Goal: Share content: Share content

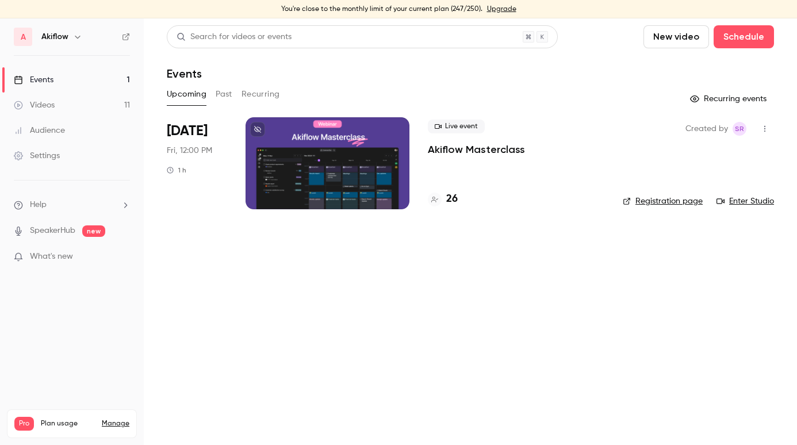
click at [768, 128] on icon "button" at bounding box center [764, 129] width 9 height 8
click at [714, 164] on li "Share" at bounding box center [711, 158] width 124 height 30
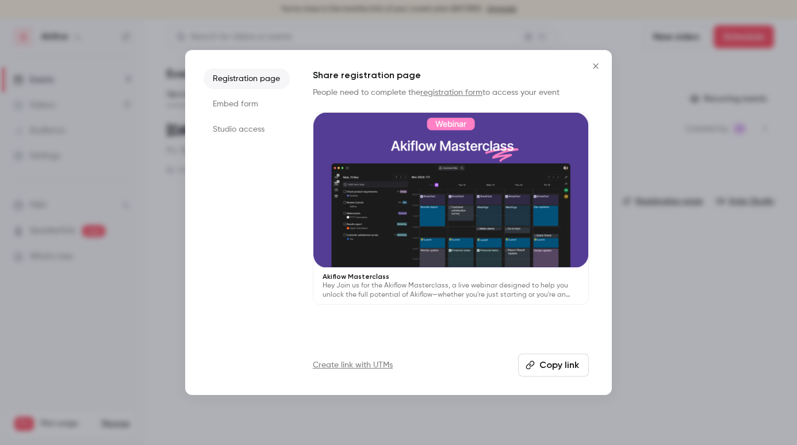
click at [546, 366] on button "Copy link" at bounding box center [553, 365] width 71 height 23
click at [670, 158] on div at bounding box center [398, 222] width 797 height 445
